Goal: Task Accomplishment & Management: Manage account settings

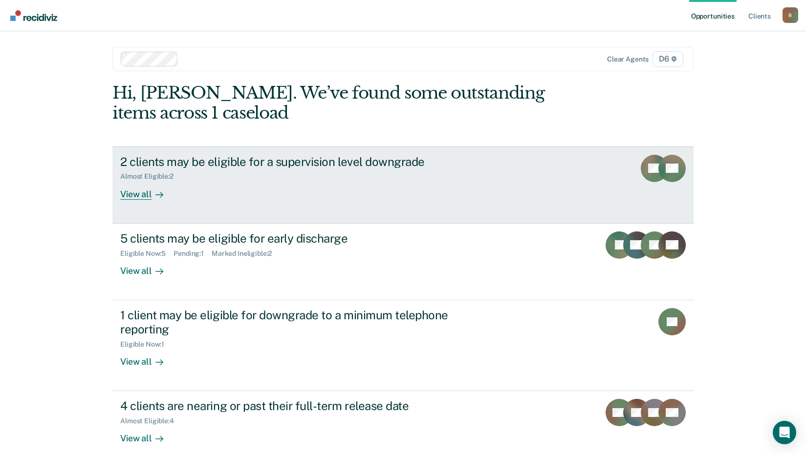
click at [144, 192] on div "View all" at bounding box center [147, 190] width 55 height 19
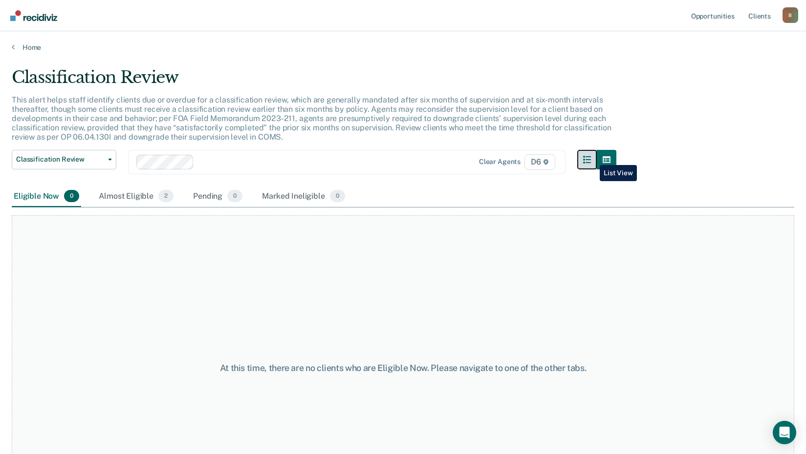
click at [591, 158] on icon "button" at bounding box center [587, 160] width 8 height 8
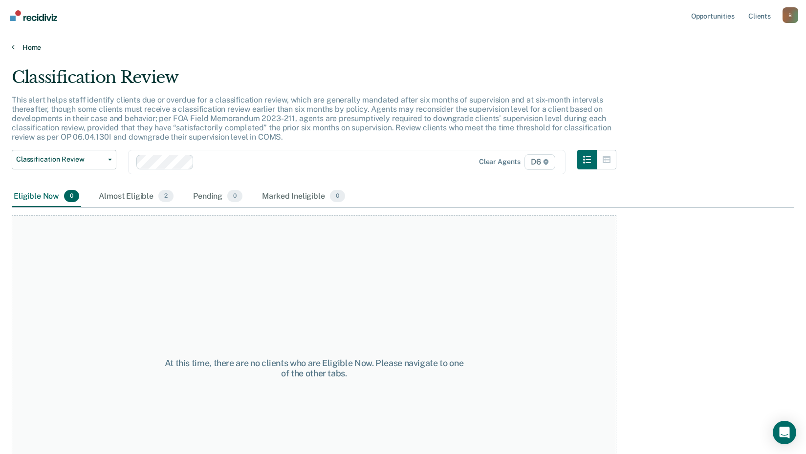
click at [22, 46] on link "Home" at bounding box center [403, 47] width 782 height 9
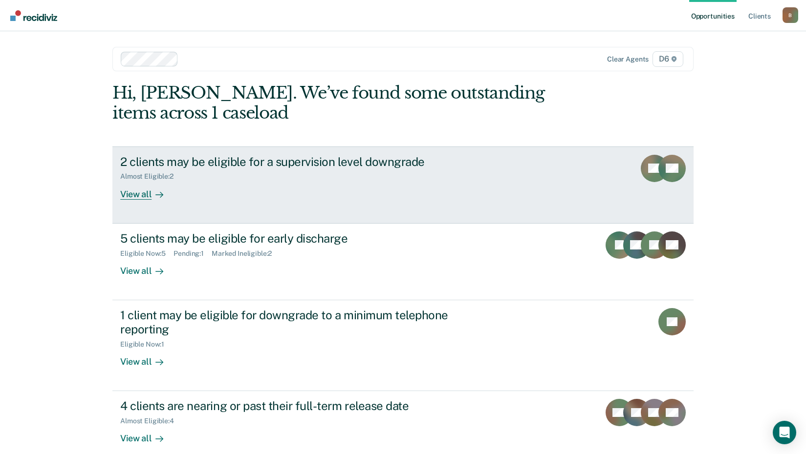
click at [131, 194] on div "View all" at bounding box center [147, 190] width 55 height 19
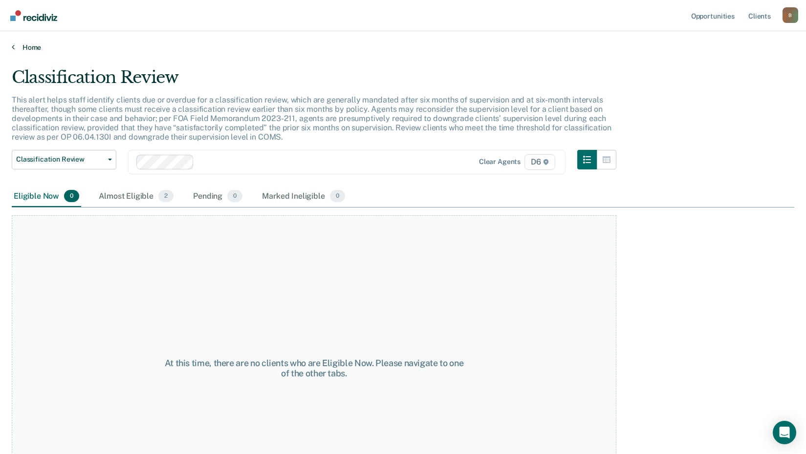
click at [24, 46] on link "Home" at bounding box center [403, 47] width 782 height 9
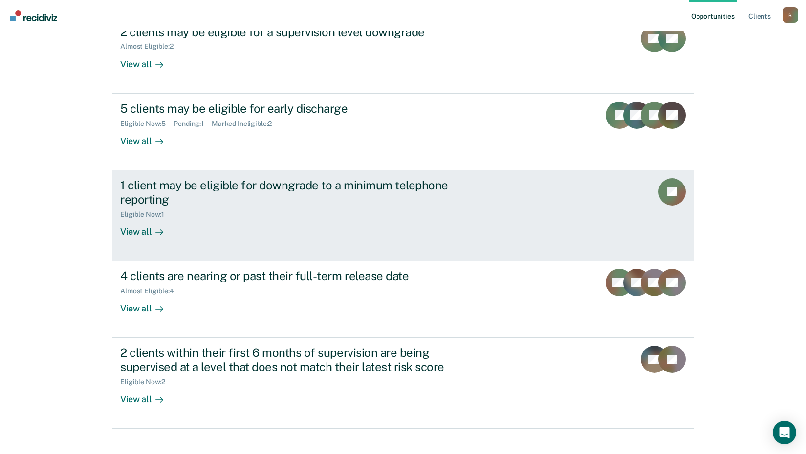
scroll to position [144, 0]
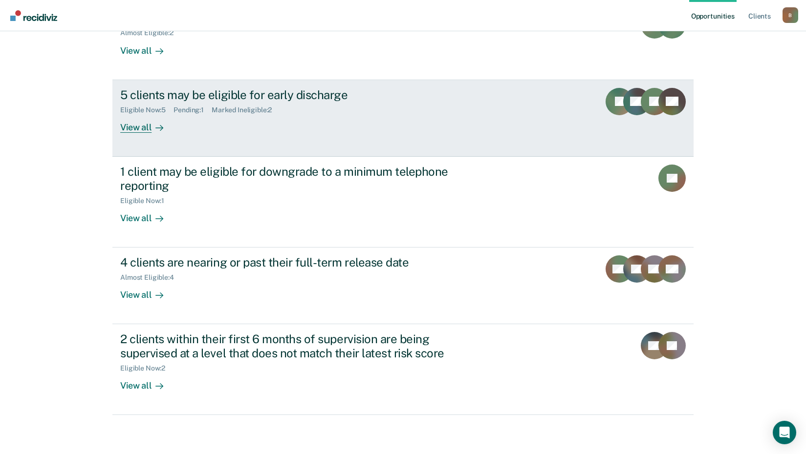
click at [138, 124] on div "View all" at bounding box center [147, 123] width 55 height 19
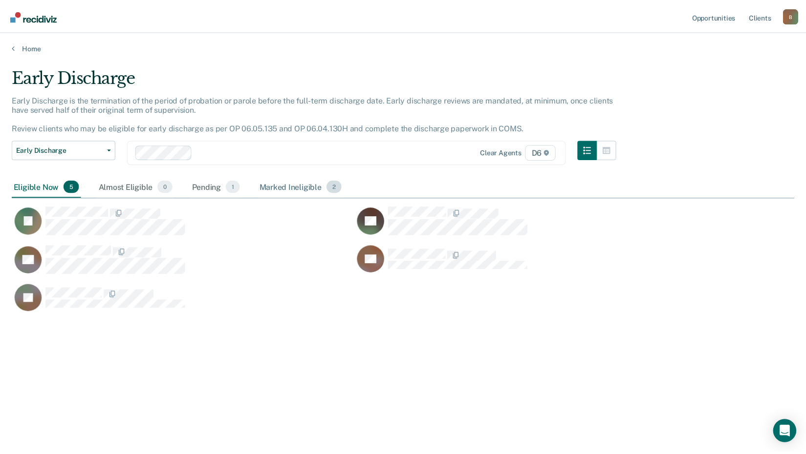
scroll to position [306, 782]
click at [32, 47] on link "Home" at bounding box center [406, 47] width 789 height 9
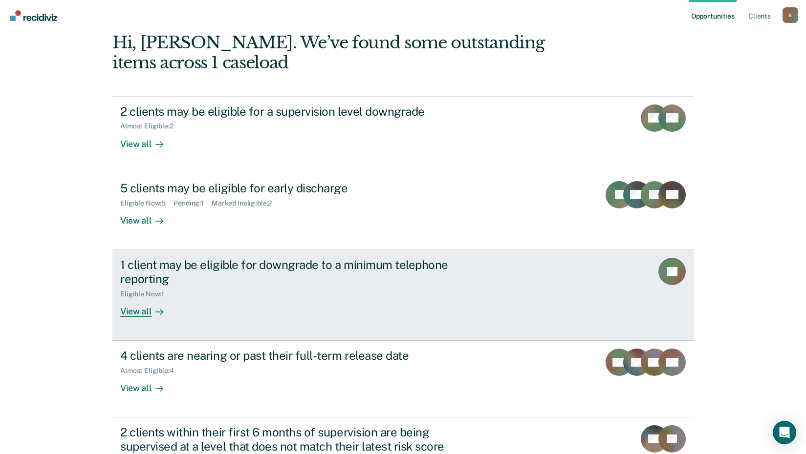
scroll to position [144, 0]
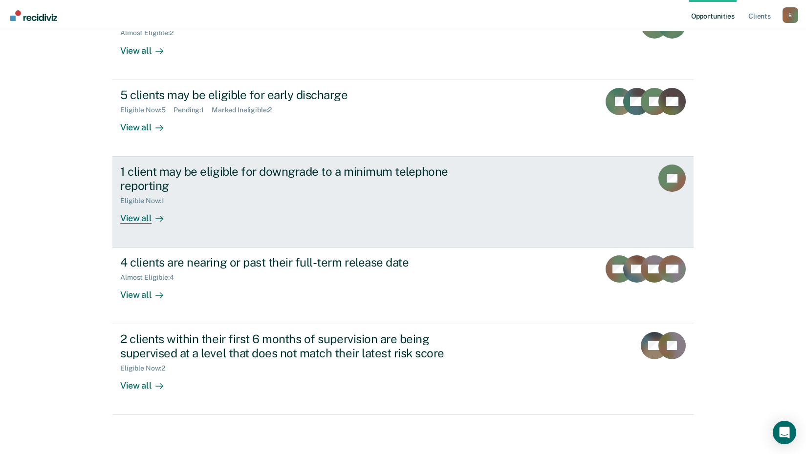
click at [141, 218] on div "View all" at bounding box center [147, 214] width 55 height 19
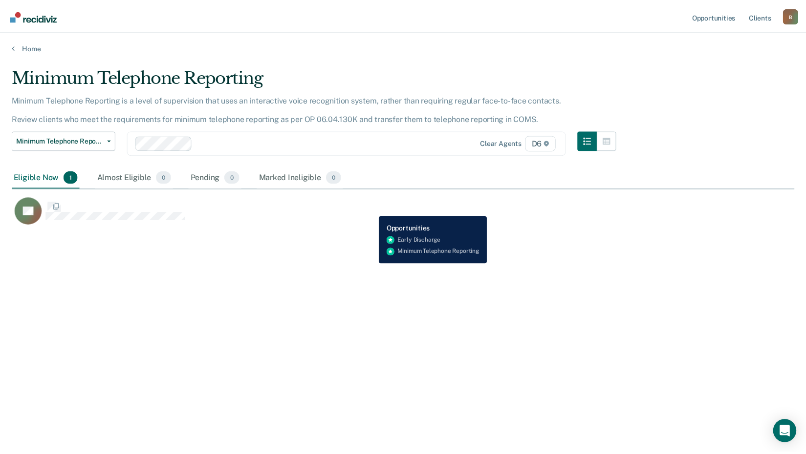
scroll to position [306, 782]
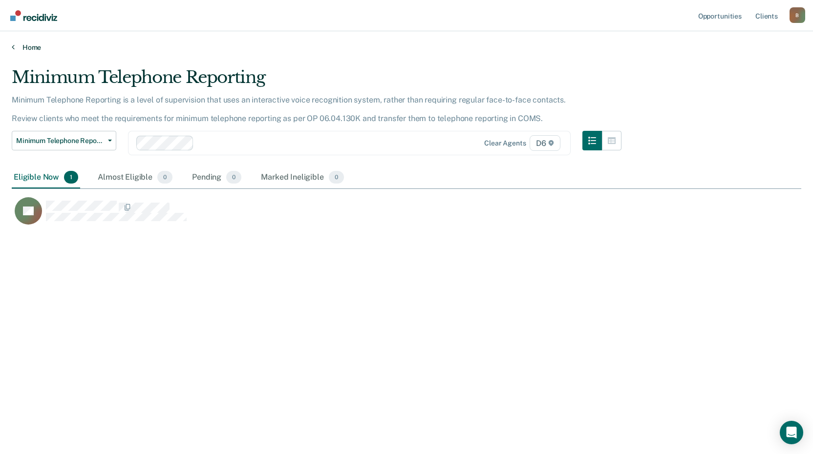
click at [25, 49] on link "Home" at bounding box center [406, 47] width 789 height 9
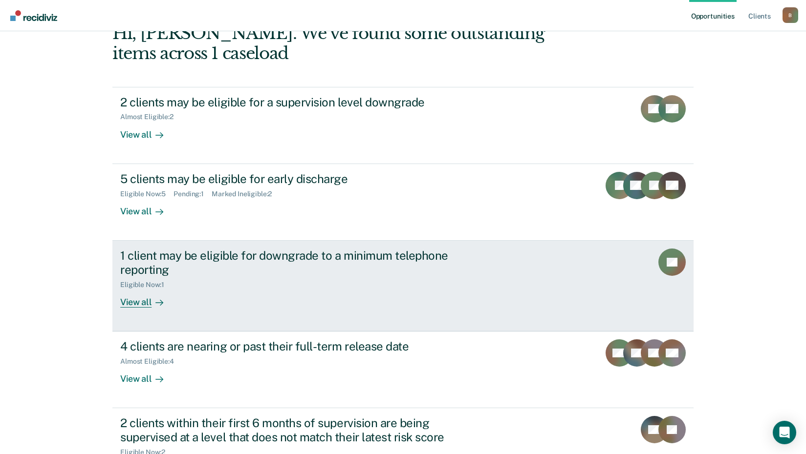
scroll to position [144, 0]
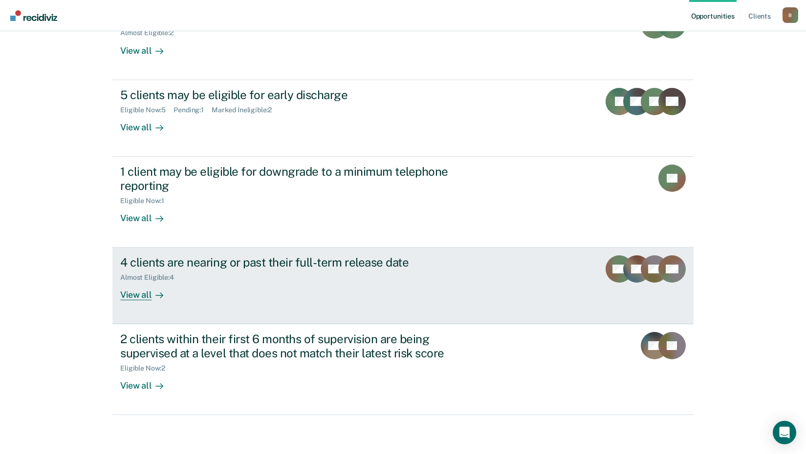
click at [132, 295] on div "View all" at bounding box center [147, 291] width 55 height 19
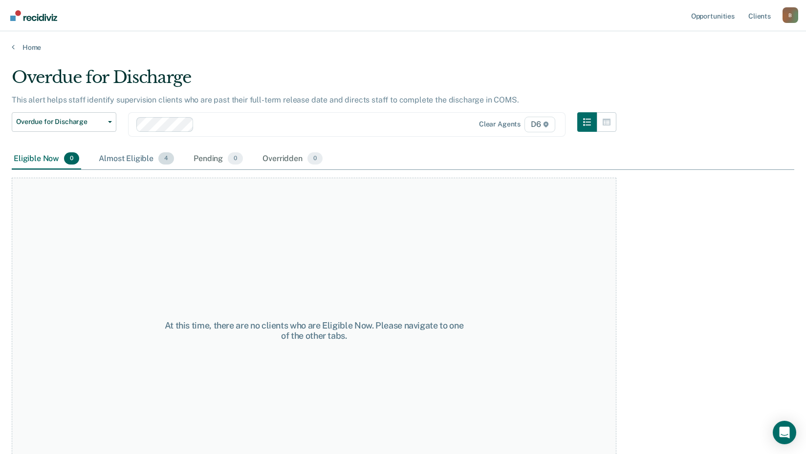
click at [136, 159] on div "Almost Eligible 4" at bounding box center [136, 159] width 79 height 21
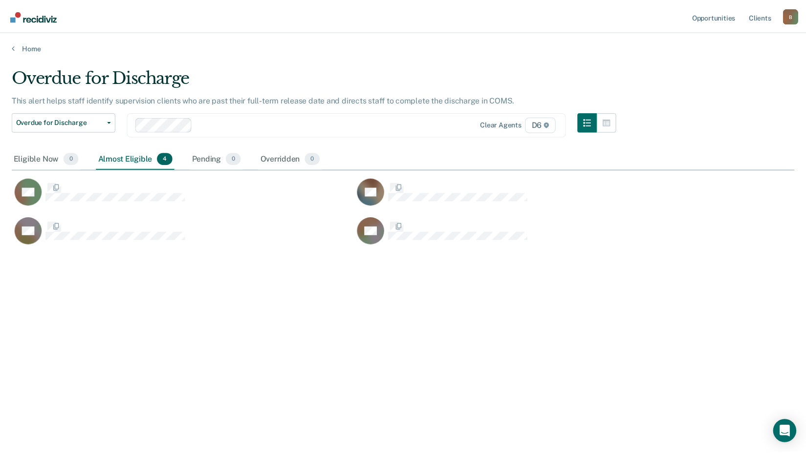
scroll to position [306, 782]
click at [38, 160] on div "Eligible Now 0" at bounding box center [46, 159] width 69 height 21
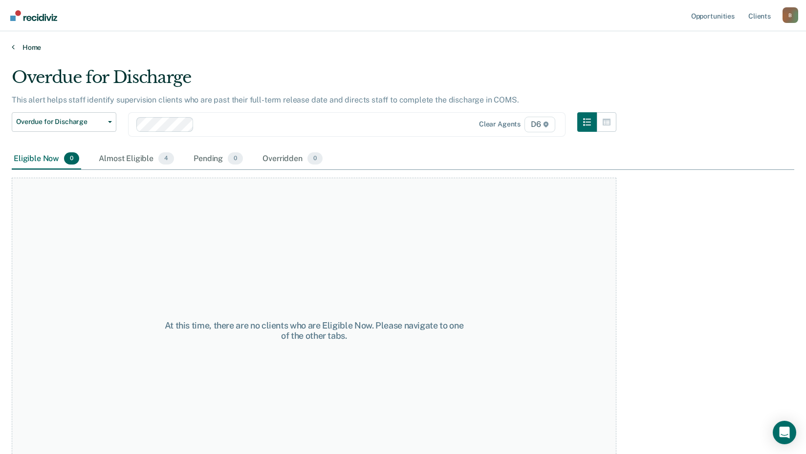
click at [27, 44] on link "Home" at bounding box center [403, 47] width 782 height 9
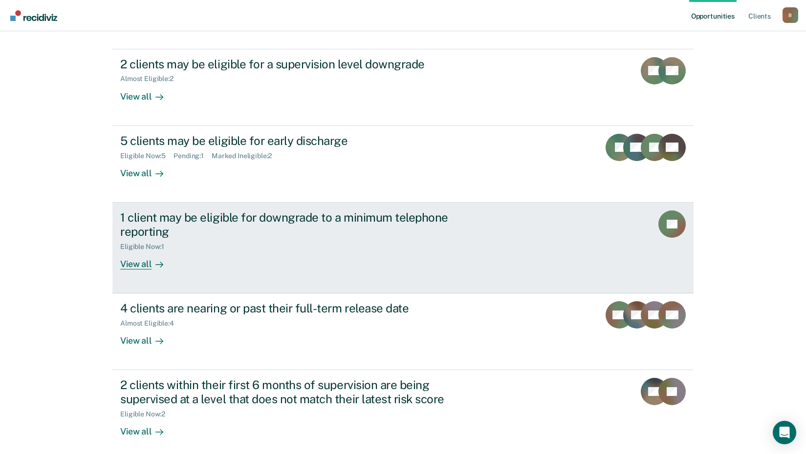
scroll to position [144, 0]
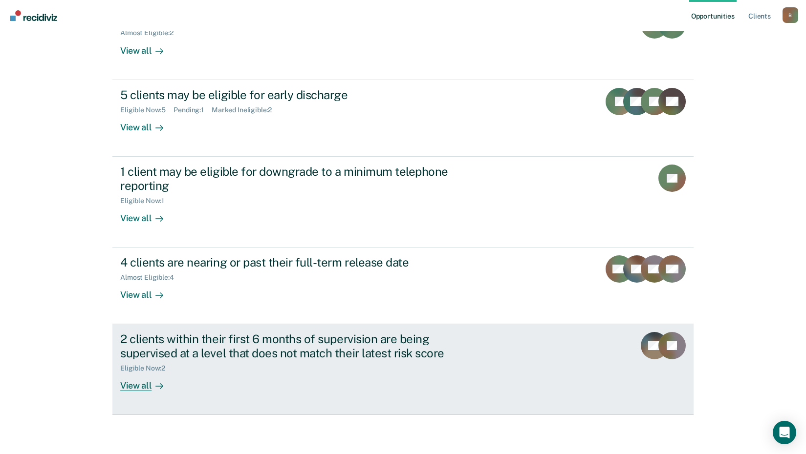
click at [144, 378] on div "View all" at bounding box center [147, 382] width 55 height 19
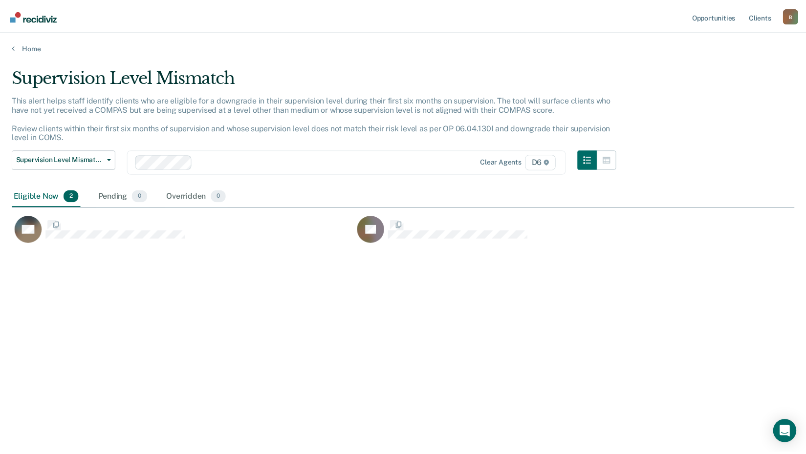
scroll to position [306, 782]
click at [29, 46] on link "Home" at bounding box center [406, 47] width 789 height 9
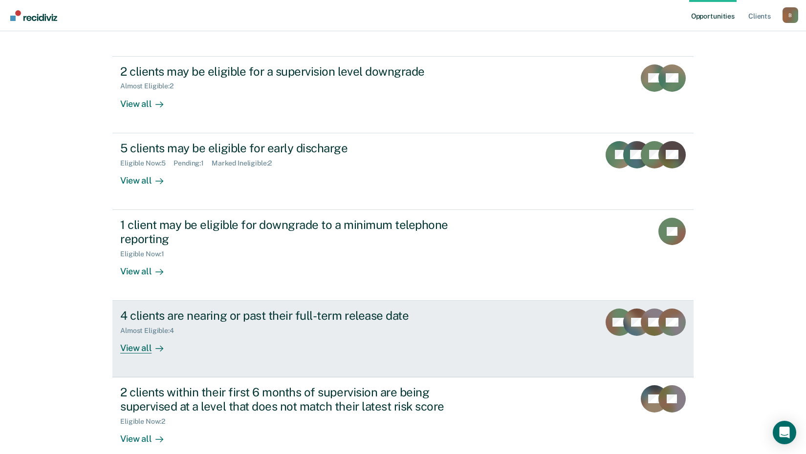
scroll to position [144, 0]
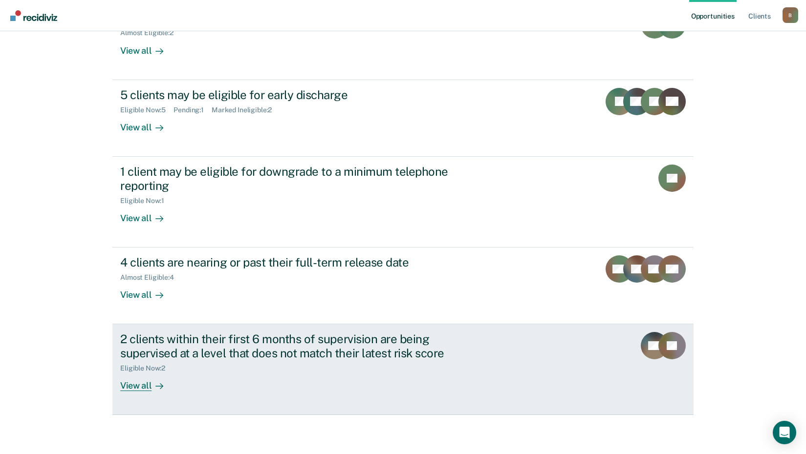
click at [132, 389] on div "View all" at bounding box center [147, 382] width 55 height 19
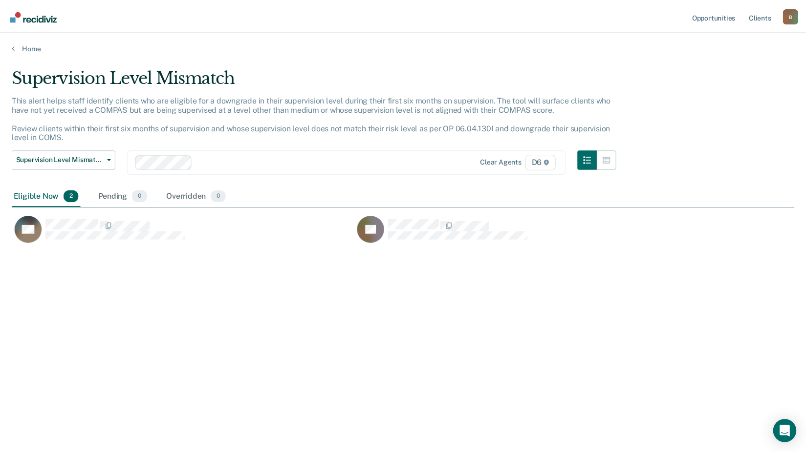
scroll to position [306, 782]
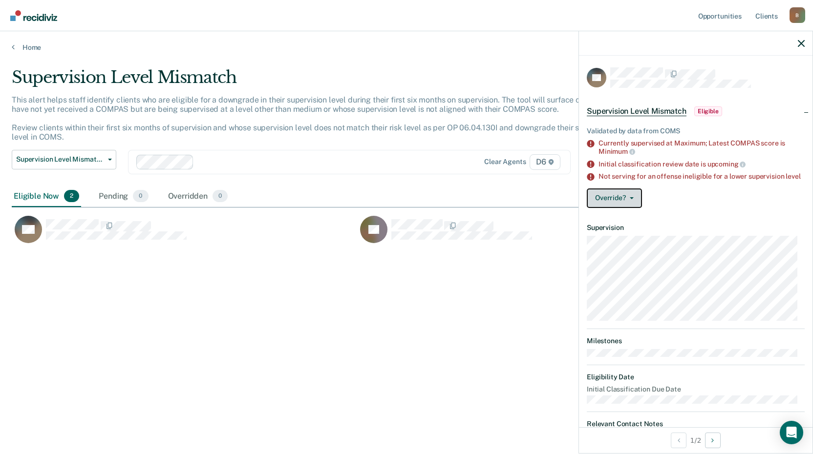
click at [634, 206] on button "Override?" at bounding box center [614, 199] width 55 height 20
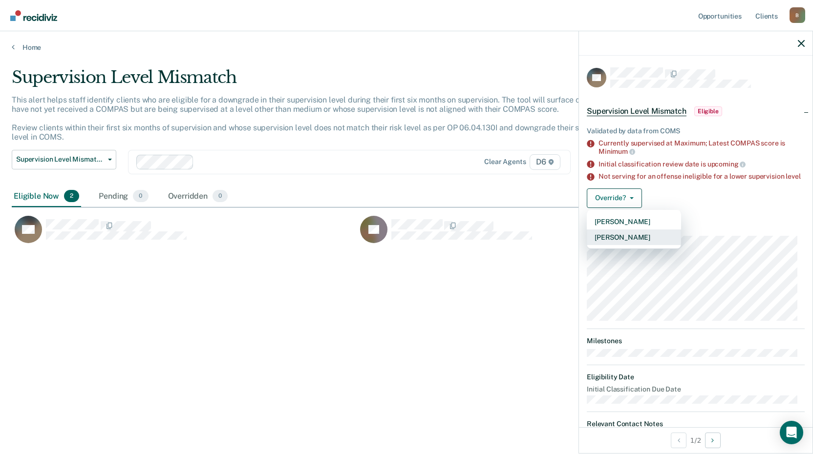
click at [632, 245] on button "[PERSON_NAME]" at bounding box center [634, 238] width 94 height 16
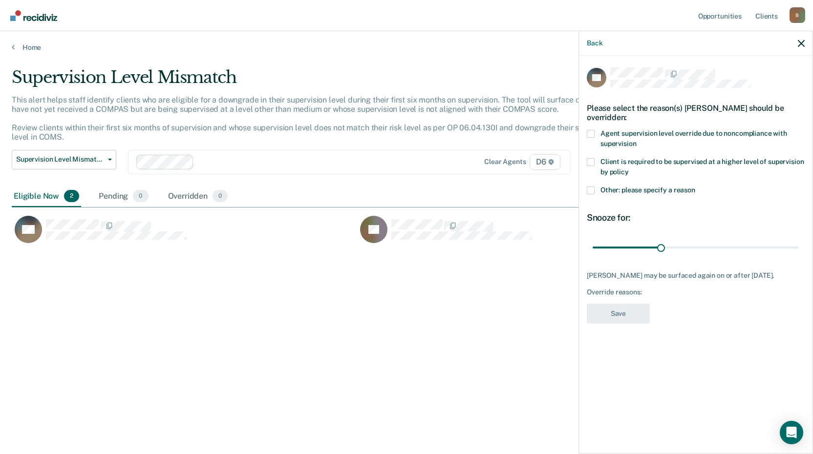
click at [587, 163] on span at bounding box center [591, 162] width 8 height 8
click at [629, 169] on input "Client is required to be supervised at a higher level of supervision by policy" at bounding box center [629, 169] width 0 height 0
click at [616, 314] on button "Save" at bounding box center [618, 314] width 63 height 20
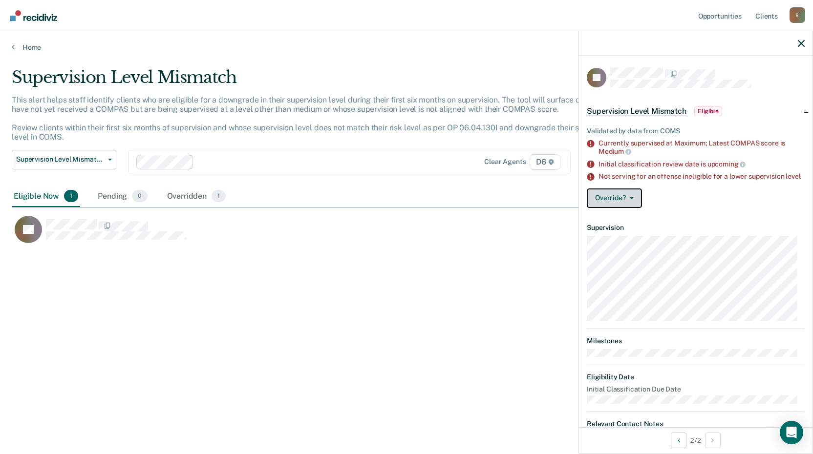
click at [623, 206] on button "Override?" at bounding box center [614, 199] width 55 height 20
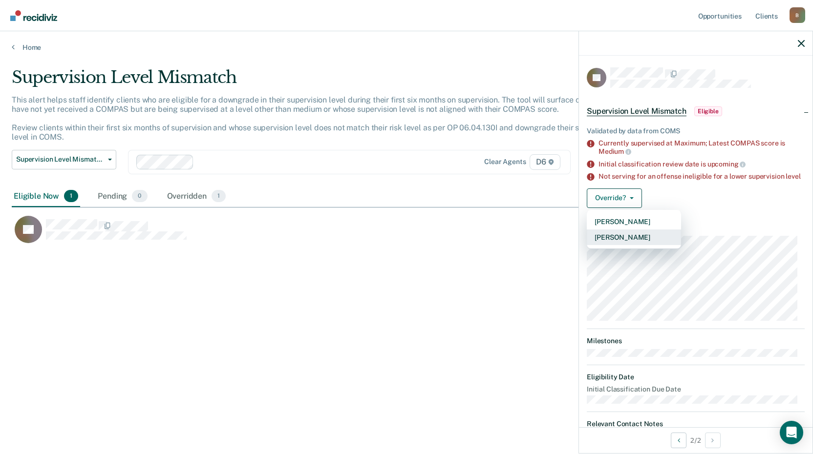
click at [624, 245] on button "[PERSON_NAME]" at bounding box center [634, 238] width 94 height 16
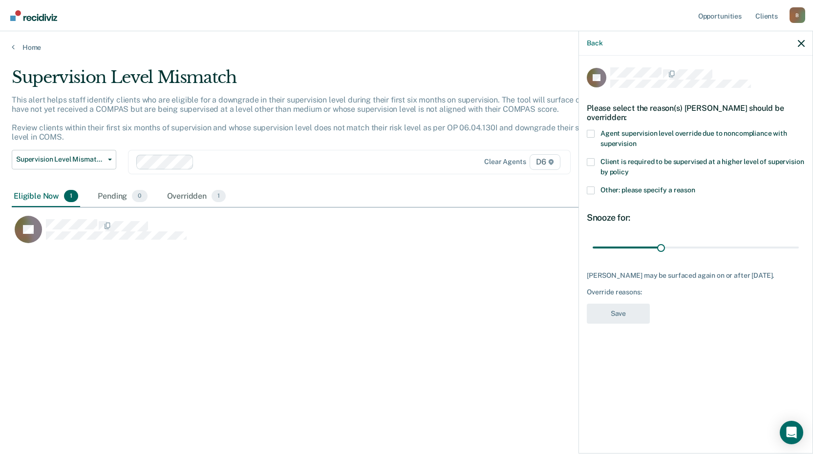
click at [588, 163] on span at bounding box center [591, 162] width 8 height 8
click at [629, 169] on input "Client is required to be supervised at a higher level of supervision by policy" at bounding box center [629, 169] width 0 height 0
click at [622, 310] on button "Save" at bounding box center [618, 314] width 63 height 20
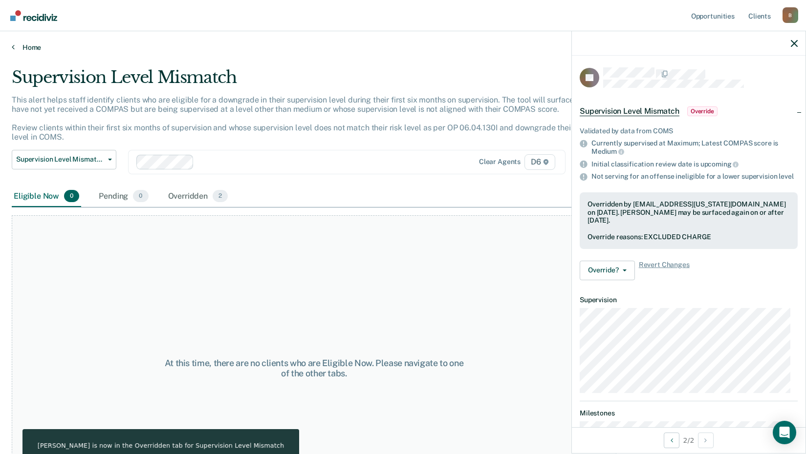
click at [34, 46] on link "Home" at bounding box center [403, 47] width 782 height 9
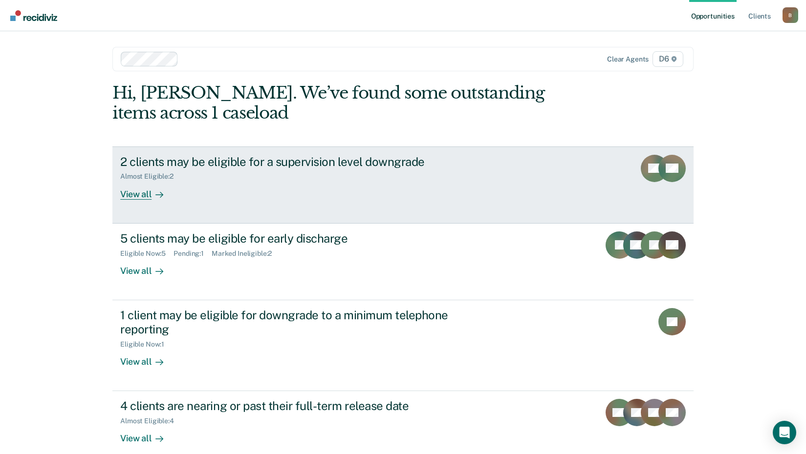
click at [132, 191] on div "View all" at bounding box center [147, 190] width 55 height 19
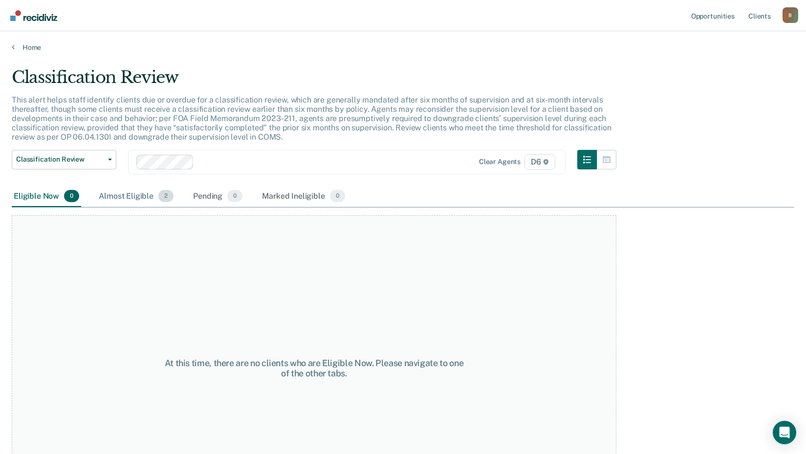
click at [141, 197] on div "Almost Eligible 2" at bounding box center [136, 196] width 79 height 21
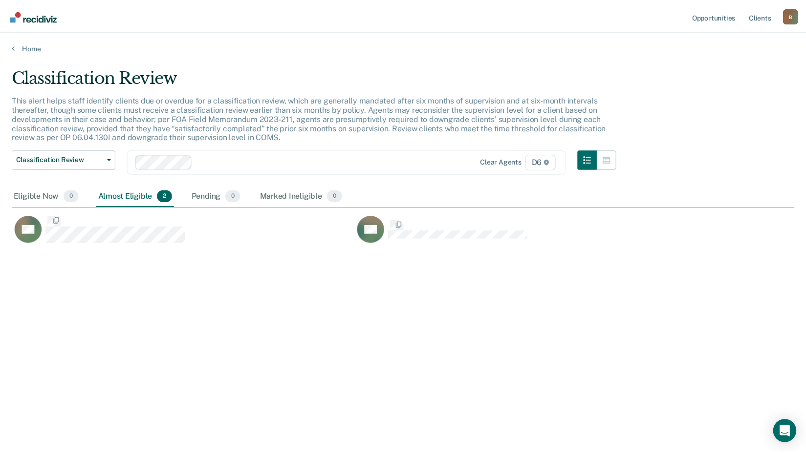
scroll to position [306, 782]
click at [31, 195] on div "Eligible Now 0" at bounding box center [46, 196] width 69 height 21
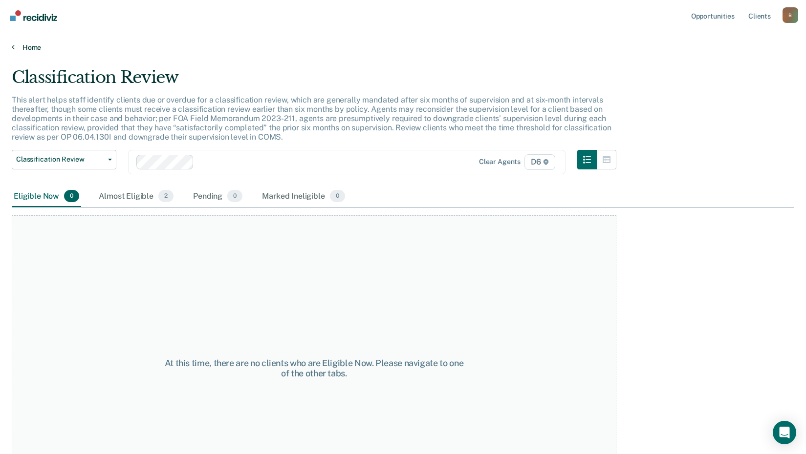
click at [24, 44] on link "Home" at bounding box center [403, 47] width 782 height 9
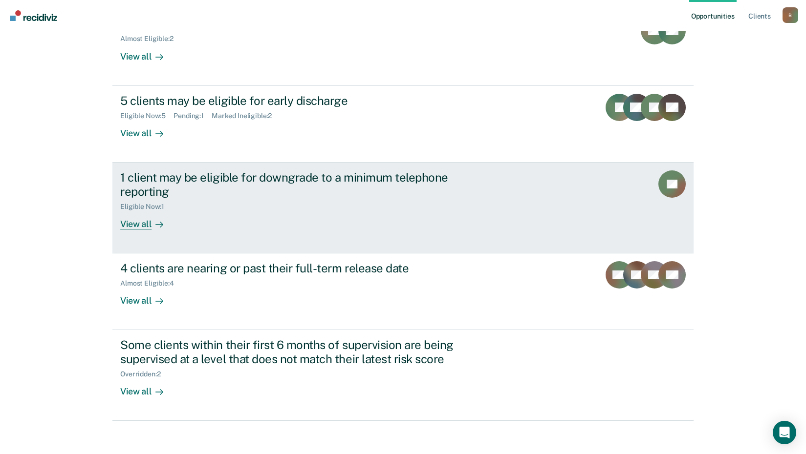
scroll to position [144, 0]
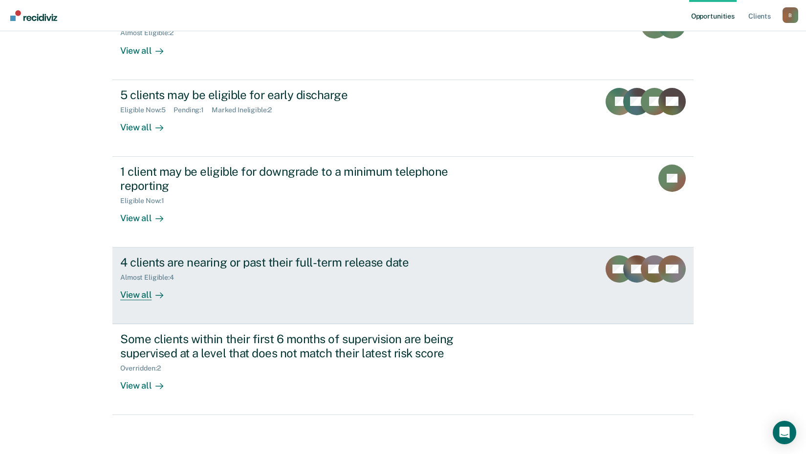
click at [128, 294] on div "View all" at bounding box center [147, 291] width 55 height 19
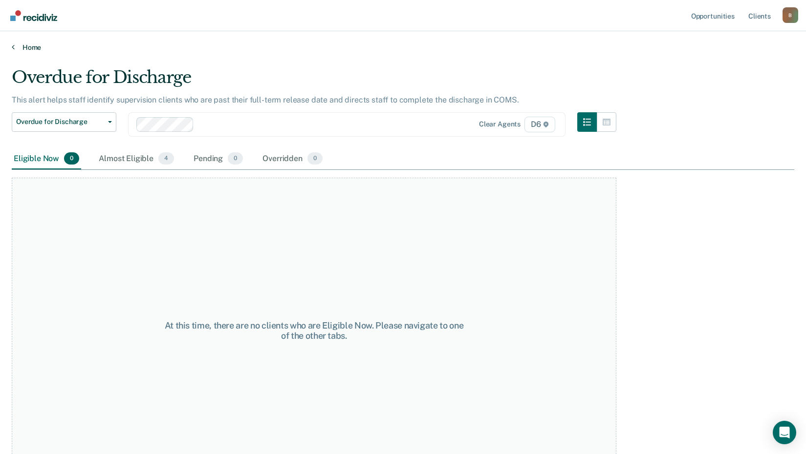
click at [13, 44] on icon at bounding box center [13, 47] width 3 height 8
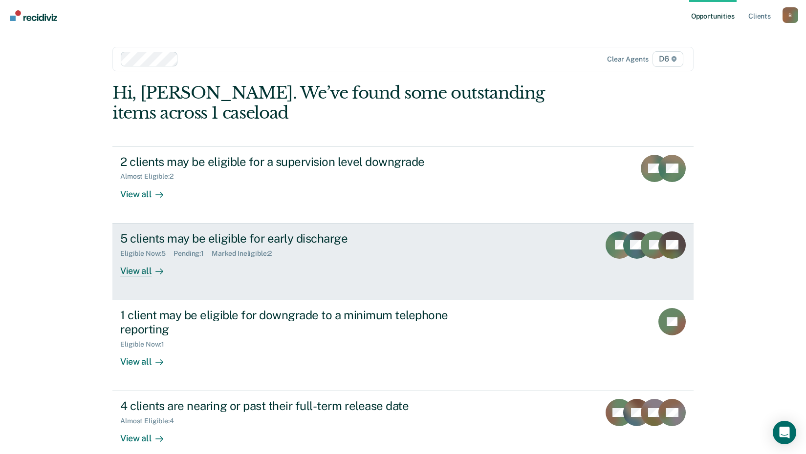
click at [136, 270] on div "View all" at bounding box center [147, 266] width 55 height 19
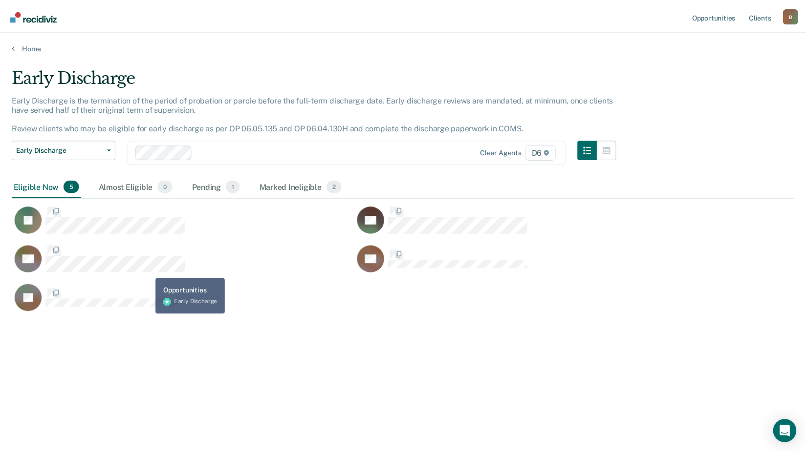
scroll to position [306, 782]
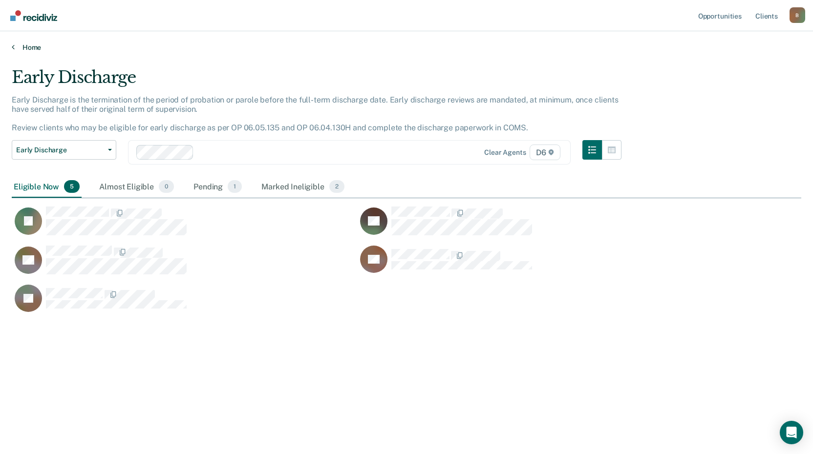
click at [38, 49] on link "Home" at bounding box center [406, 47] width 789 height 9
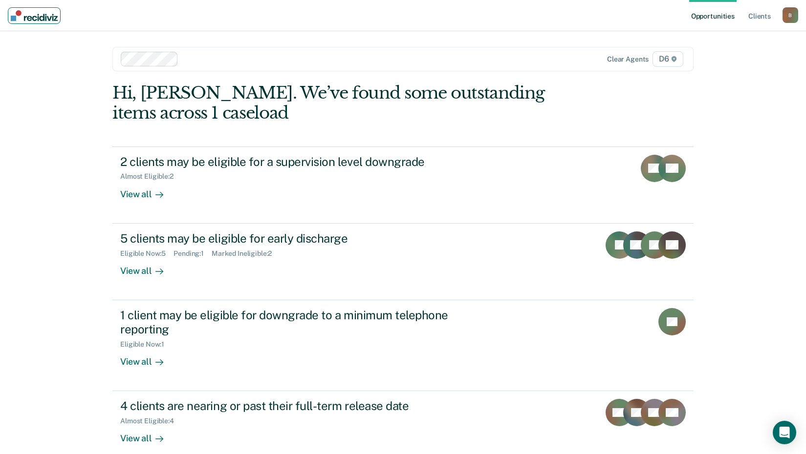
click at [42, 17] on img "Main navigation" at bounding box center [34, 15] width 47 height 11
